Goal: Complete application form: Complete application form

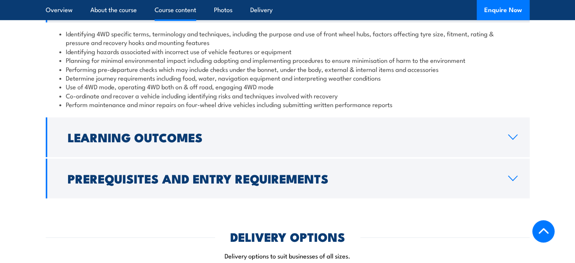
scroll to position [719, 0]
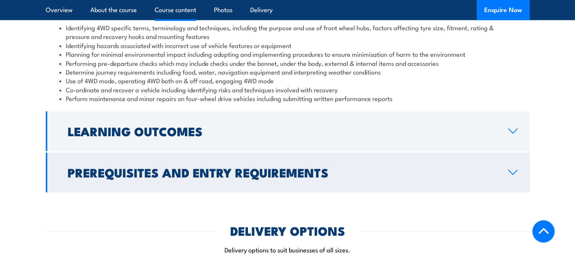
click at [405, 177] on link "Prerequisites and Entry Requirements" at bounding box center [288, 172] width 484 height 40
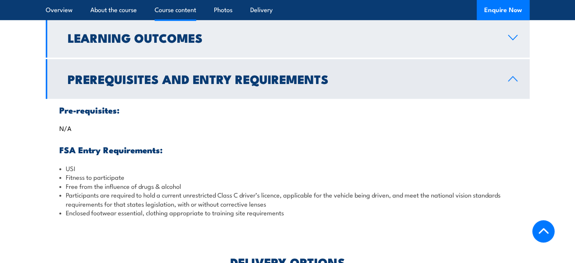
click at [501, 46] on link "Learning Outcomes" at bounding box center [288, 38] width 484 height 40
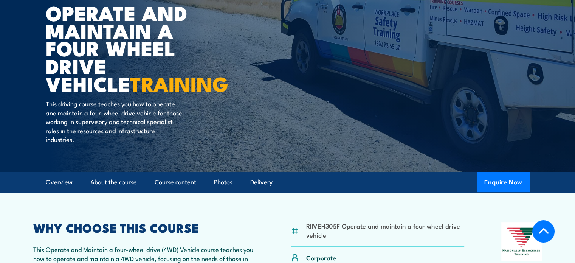
scroll to position [189, 0]
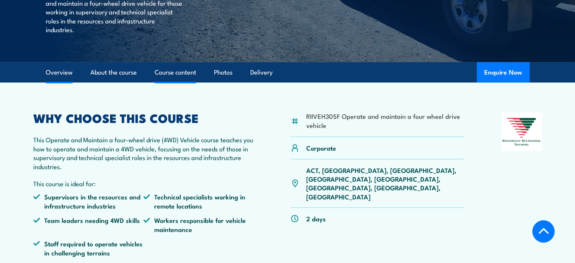
click at [173, 78] on link "Course content" at bounding box center [176, 72] width 42 height 20
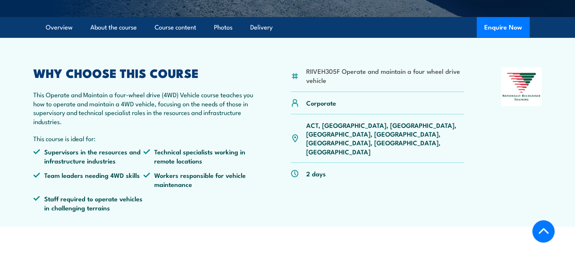
scroll to position [232, 0]
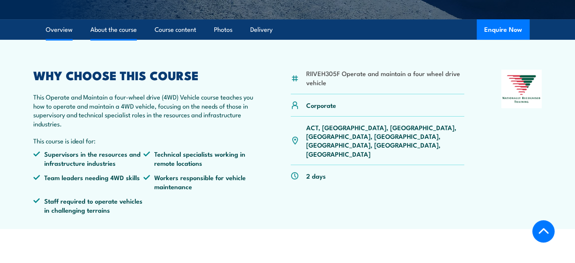
click at [107, 30] on link "About the course" at bounding box center [113, 30] width 47 height 20
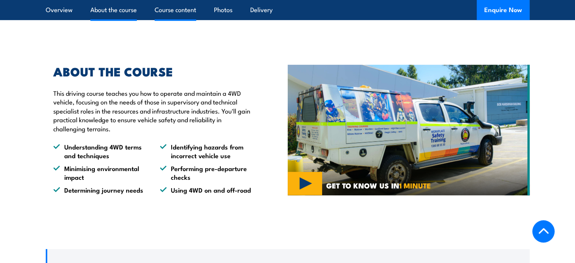
click at [173, 15] on link "Course content" at bounding box center [176, 10] width 42 height 20
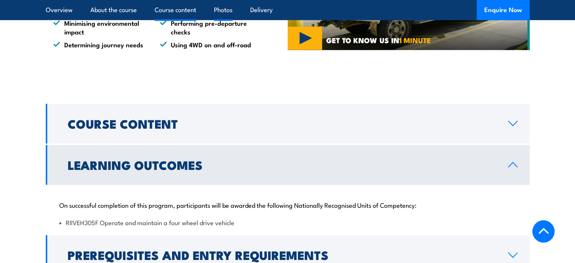
click at [227, 11] on link "Photos" at bounding box center [223, 10] width 19 height 20
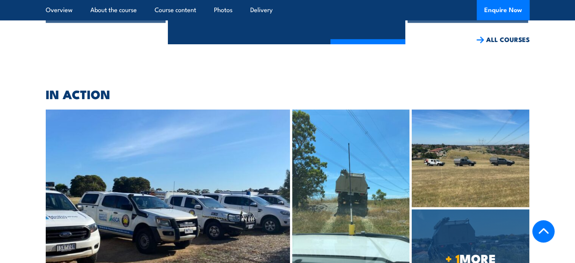
scroll to position [1318, 0]
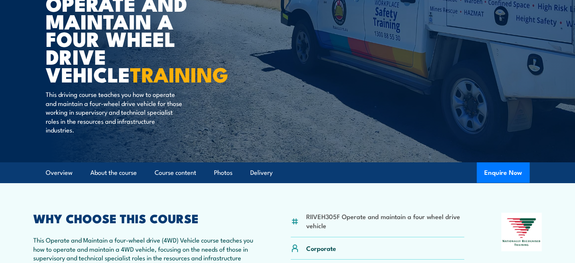
scroll to position [1, 0]
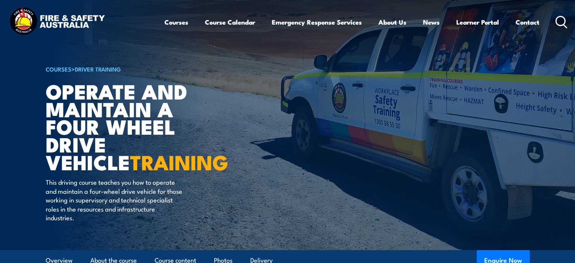
click at [235, 160] on article "COURSES > Driver Training Operate and Maintain a Four Wheel Drive Vehicle TRAIN…" at bounding box center [288, 124] width 484 height 251
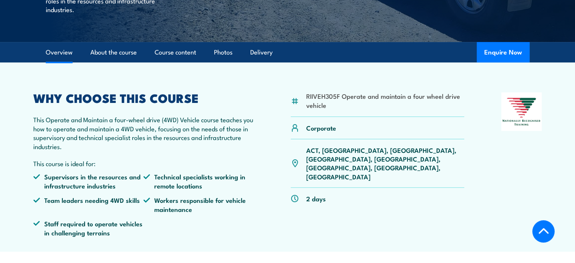
scroll to position [228, 0]
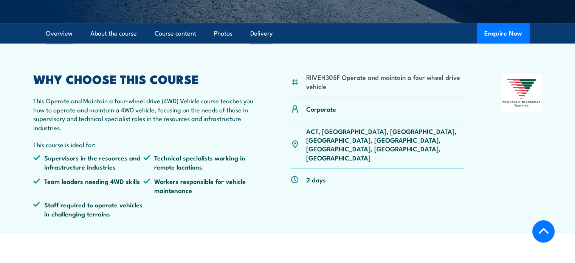
click at [256, 35] on link "Delivery" at bounding box center [261, 33] width 22 height 20
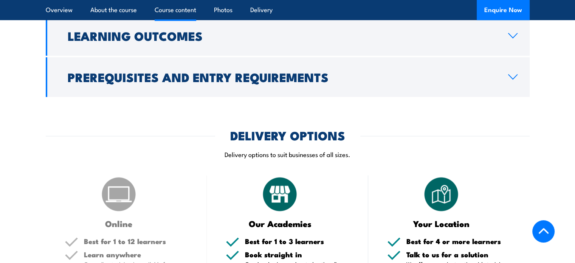
scroll to position [757, 0]
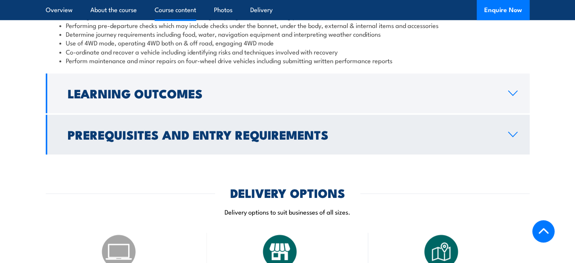
click at [433, 134] on h2 "Prerequisites and Entry Requirements" at bounding box center [282, 134] width 429 height 11
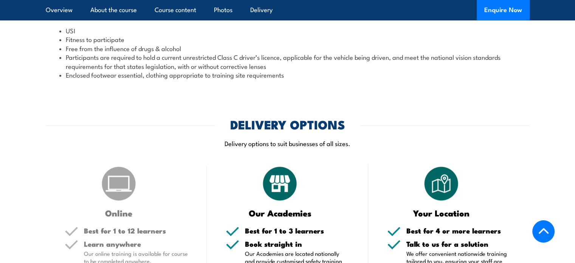
scroll to position [629, 0]
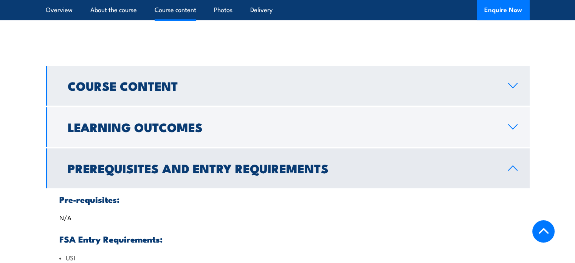
click at [433, 90] on link "Course Content" at bounding box center [288, 86] width 484 height 40
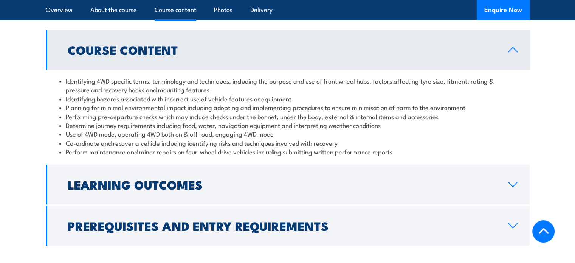
scroll to position [705, 0]
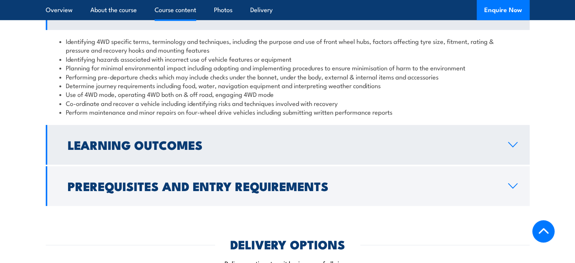
click at [392, 144] on h2 "Learning Outcomes" at bounding box center [282, 144] width 429 height 11
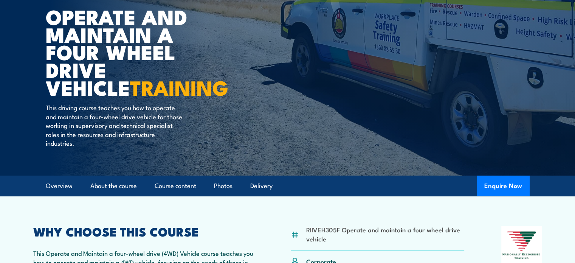
scroll to position [189, 0]
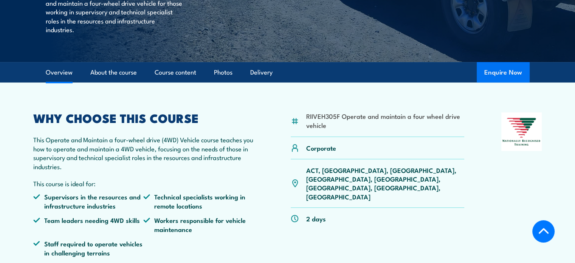
click at [504, 67] on button "Enquire Now" at bounding box center [503, 72] width 53 height 20
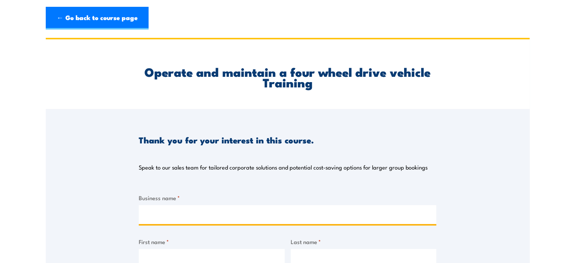
click at [168, 220] on input "Business name *" at bounding box center [288, 214] width 298 height 19
type input "Cyberloop Australia"
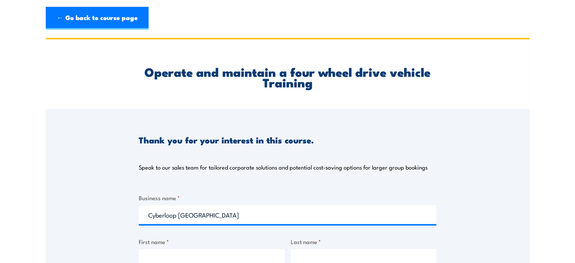
type input "Titto"
type input "Philip"
type input "purchasing_aus@cyberloop.ai"
type input "0477883684"
select select "QLD"
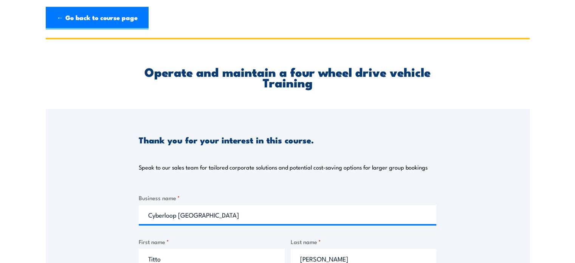
select select "QLD"
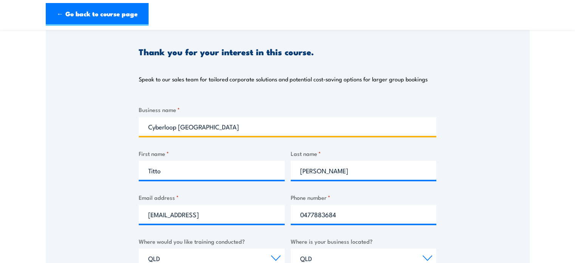
scroll to position [151, 0]
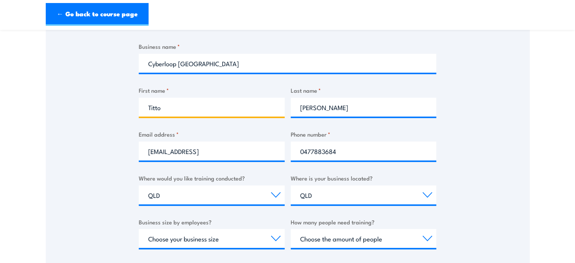
drag, startPoint x: 178, startPoint y: 107, endPoint x: 134, endPoint y: 107, distance: 43.9
click at [134, 107] on div "Thank you for your interest in this course. Speak to our sales team for tailore…" at bounding box center [288, 147] width 484 height 378
type input "Sophiya"
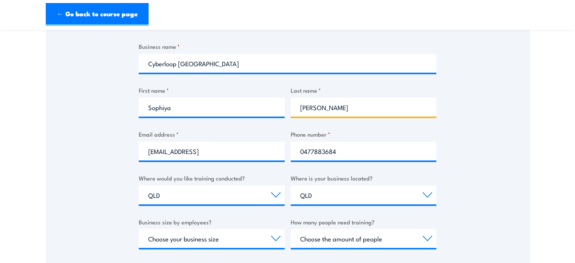
drag, startPoint x: 336, startPoint y: 106, endPoint x: 275, endPoint y: 106, distance: 60.5
click at [275, 106] on div "Business name * Cyberloop Australia First name * Sophiya Last name * Philip Ema…" at bounding box center [288, 184] width 298 height 284
type input "Shrestha"
drag, startPoint x: 469, startPoint y: 176, endPoint x: 458, endPoint y: 166, distance: 14.7
click at [469, 176] on div "Thank you for your interest in this course. Speak to our sales team for tailore…" at bounding box center [288, 147] width 484 height 378
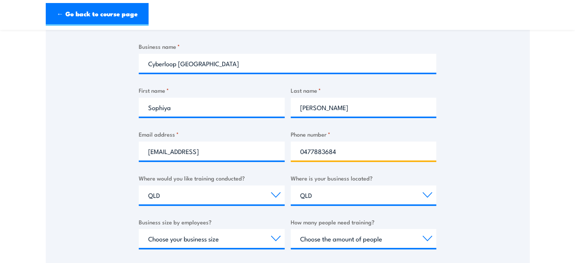
drag, startPoint x: 369, startPoint y: 152, endPoint x: 269, endPoint y: 152, distance: 100.6
click at [269, 152] on div "Business name * Cyberloop Australia First name * Sophiya Last name * Shrestha E…" at bounding box center [288, 184] width 298 height 284
type input "0413139873"
click at [363, 136] on label "Phone number *" at bounding box center [364, 134] width 146 height 9
click at [363, 141] on input "0413139873" at bounding box center [364, 150] width 146 height 19
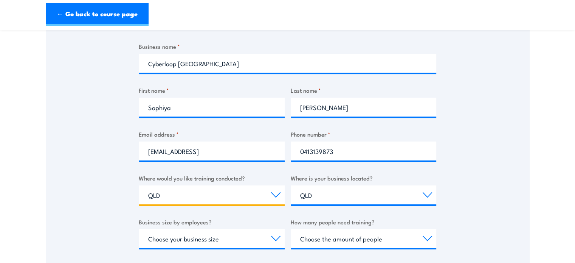
drag, startPoint x: 195, startPoint y: 191, endPoint x: 110, endPoint y: 199, distance: 85.1
click at [110, 199] on div "Thank you for your interest in this course. Speak to our sales team for tailore…" at bounding box center [288, 147] width 484 height 378
select select "WA"
click at [139, 185] on select "Select a state or territory Nationally - multiple locations QLD NSW VIC SA ACT …" at bounding box center [212, 194] width 146 height 19
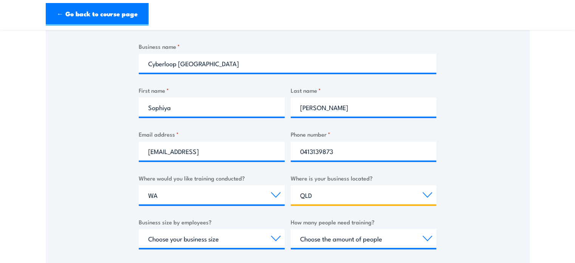
click at [336, 197] on select "Select a state or territory QLD NSW VIC SA ACT WA TAS NT" at bounding box center [364, 194] width 146 height 19
click at [429, 195] on select "Select a state or territory QLD NSW VIC SA ACT WA TAS NT" at bounding box center [364, 194] width 146 height 19
click at [356, 199] on select "Select a state or territory QLD NSW VIC SA ACT WA TAS NT" at bounding box center [364, 194] width 146 height 19
click at [545, 199] on section "Operate and maintain a four wheel drive vehicle Training Thank you for your int…" at bounding box center [287, 138] width 575 height 502
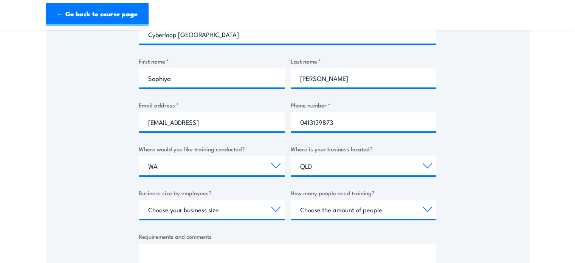
scroll to position [189, 0]
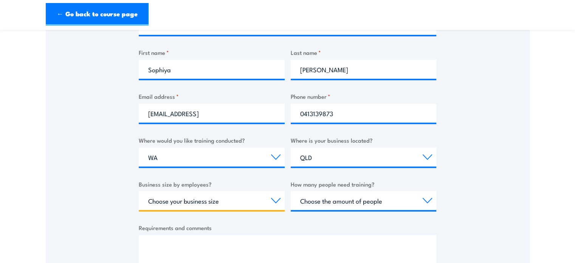
click at [251, 203] on select "Choose your business size 1 to 19 20 to 199 200+" at bounding box center [212, 200] width 146 height 19
select select "1 to 19"
click at [139, 191] on select "Choose your business size 1 to 19 20 to 199 200+" at bounding box center [212, 200] width 146 height 19
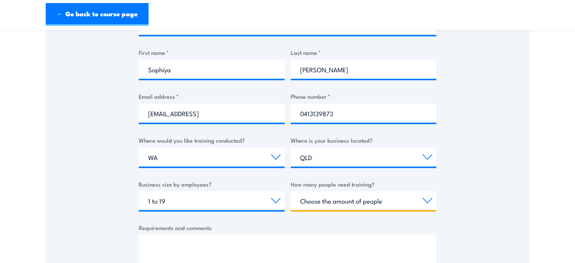
click at [418, 201] on select "Choose the amount of people 1 to 4 5 to 19 20+" at bounding box center [364, 200] width 146 height 19
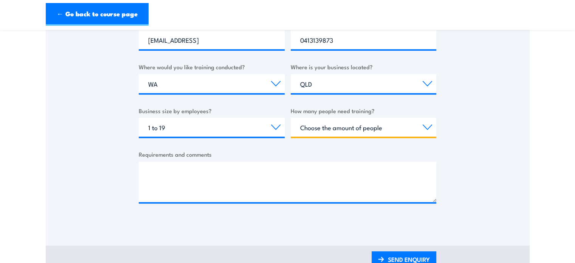
scroll to position [265, 0]
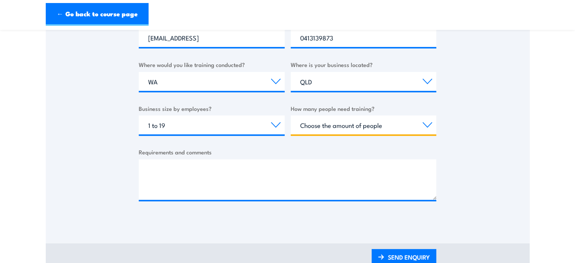
click at [416, 129] on select "Choose the amount of people 1 to 4 5 to 19 20+" at bounding box center [364, 124] width 146 height 19
select select "1 to 4"
click at [291, 115] on select "Choose the amount of people 1 to 4 5 to 19 20+" at bounding box center [364, 124] width 146 height 19
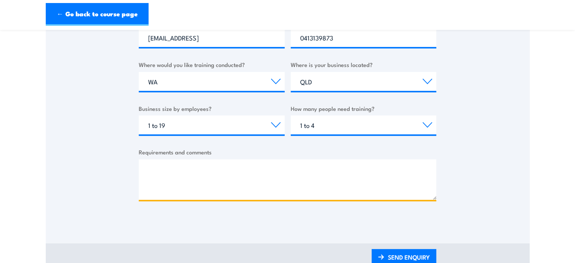
click at [160, 177] on textarea "Requirements and comments" at bounding box center [288, 179] width 298 height 40
click at [221, 169] on textarea "We are looking for" at bounding box center [288, 179] width 298 height 40
paste textarea "4WD training - RIIVEH305F First Aid course - HLTAID011and HLTAID009"
click at [166, 173] on textarea "We are looking for 4WD training - RIIVEH305F First Aid course - HLTAID011and HL…" at bounding box center [288, 179] width 298 height 40
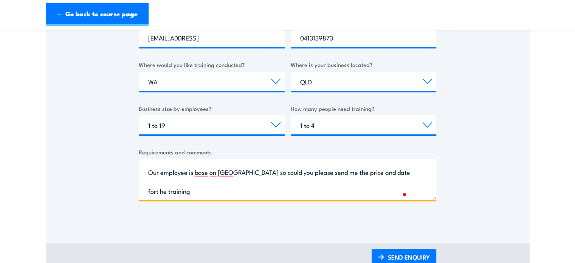
scroll to position [49, 0]
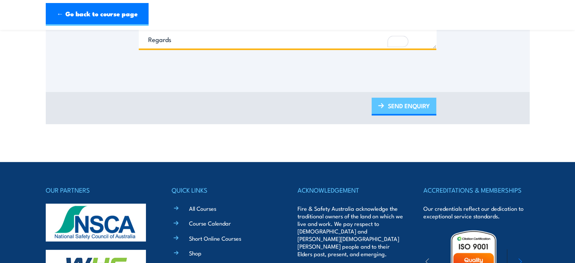
type textarea "We are looking for 4WD training - RIIVEH305F First Aid course - HLTAID011and HL…"
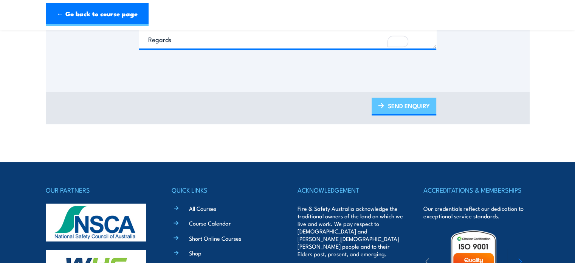
click at [415, 109] on link "SEND ENQUIRY" at bounding box center [404, 107] width 65 height 18
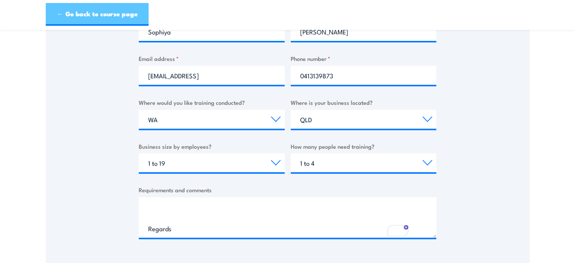
click at [79, 19] on link "← Go back to course page" at bounding box center [97, 14] width 103 height 23
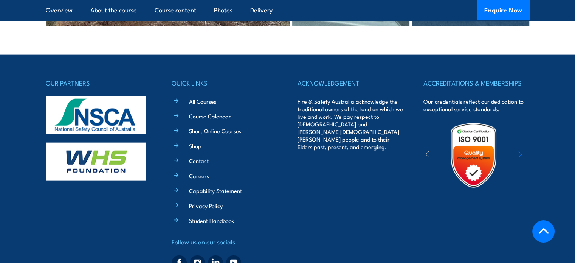
scroll to position [1741, 0]
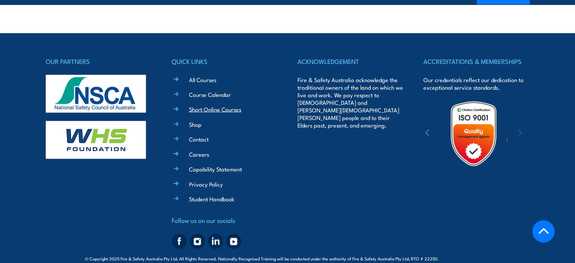
click at [203, 105] on link "Short Online Courses" at bounding box center [215, 109] width 52 height 8
click at [201, 76] on link "All Courses" at bounding box center [202, 80] width 27 height 8
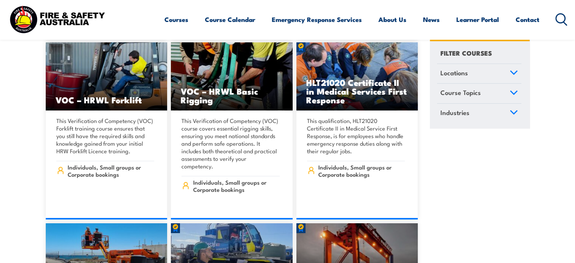
scroll to position [5750, 0]
